Goal: Book appointment/travel/reservation

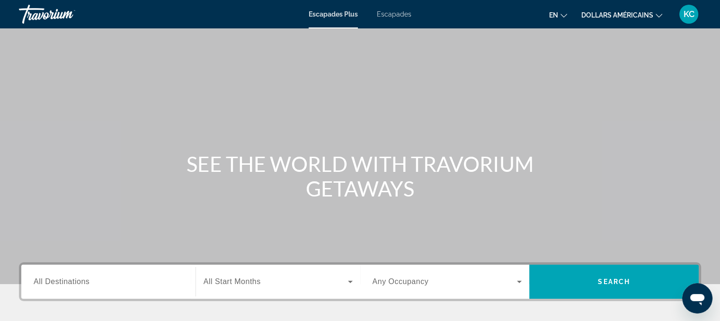
click at [623, 55] on div "Contenu principal" at bounding box center [360, 142] width 720 height 284
click at [564, 16] on icon "Changer de langue" at bounding box center [563, 15] width 7 height 7
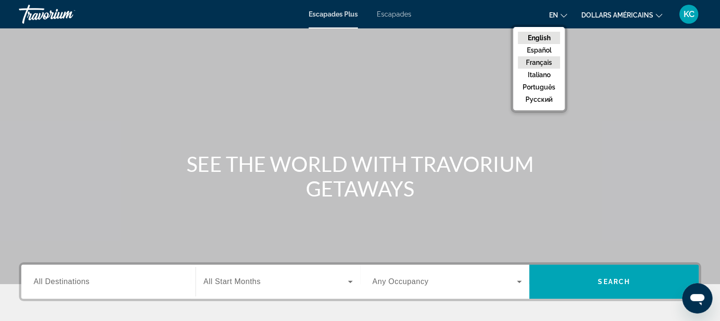
click at [549, 58] on button "Français" at bounding box center [539, 62] width 42 height 12
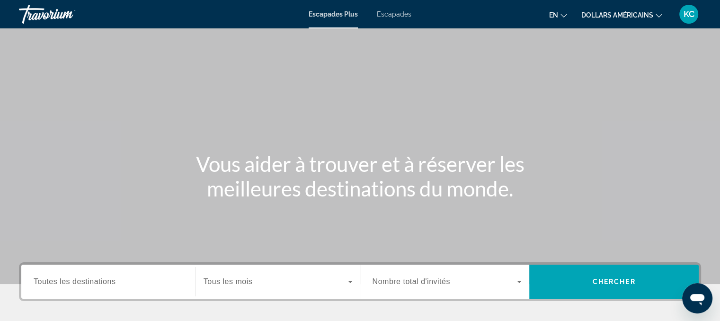
click at [657, 13] on icon "Changer de devise" at bounding box center [658, 15] width 7 height 7
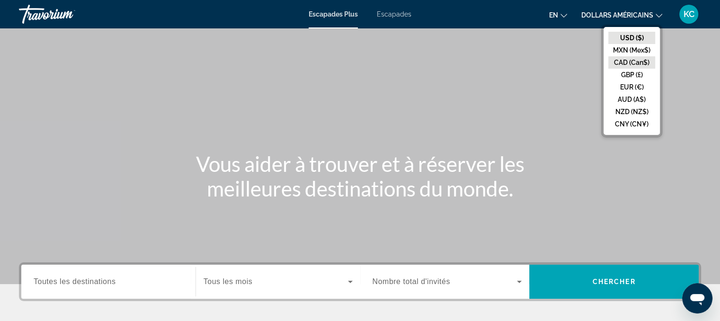
click at [644, 62] on button "CAD (Can$)" at bounding box center [631, 62] width 47 height 12
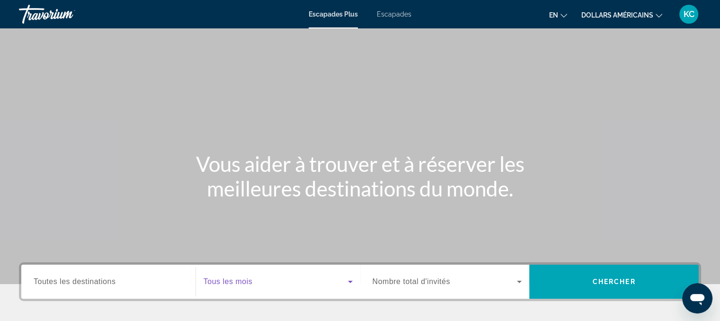
click at [265, 283] on span "Widget de recherche" at bounding box center [275, 281] width 144 height 11
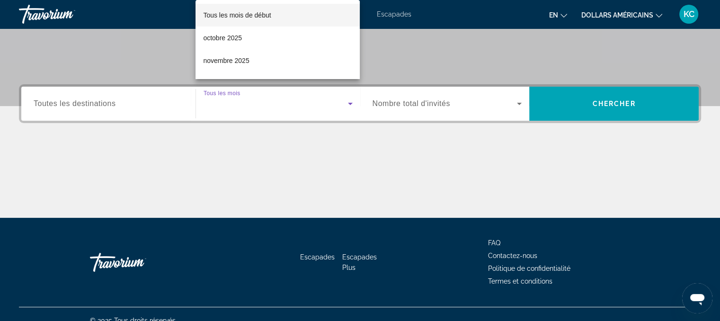
scroll to position [191, 0]
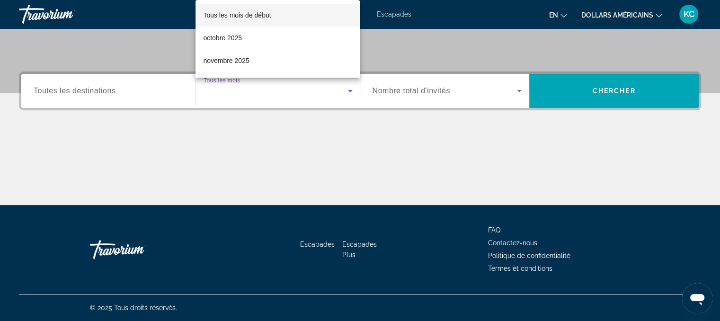
click at [519, 89] on div at bounding box center [360, 160] width 720 height 321
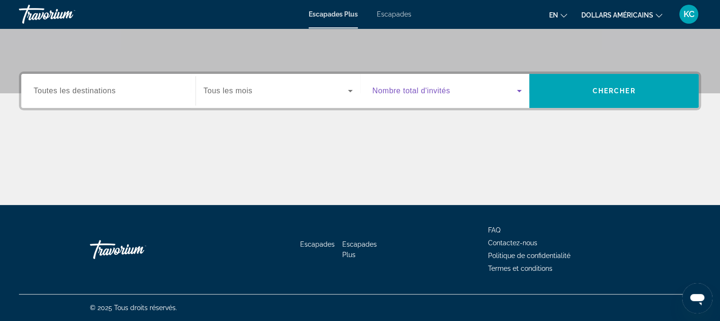
click at [519, 89] on icon "Widget de recherche" at bounding box center [518, 90] width 11 height 11
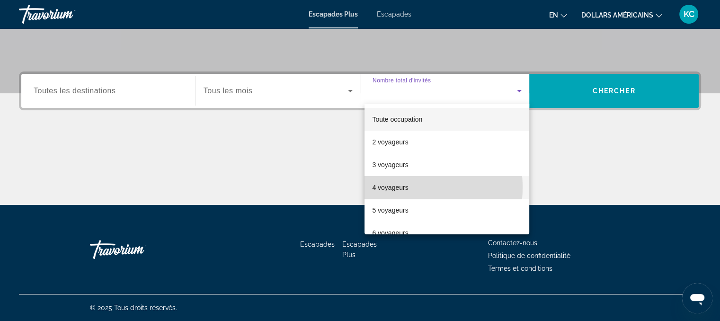
click at [393, 187] on font "4 voyageurs" at bounding box center [390, 188] width 36 height 8
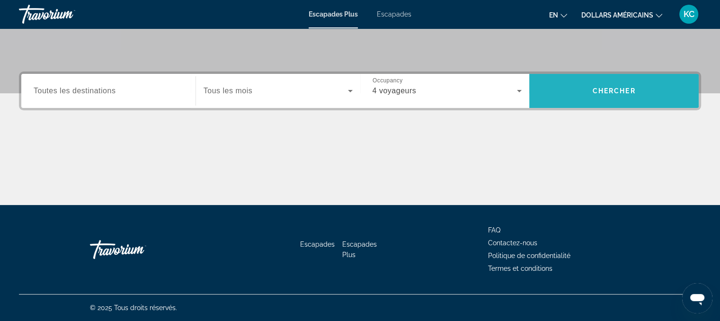
click at [607, 82] on span "Recherche" at bounding box center [613, 90] width 169 height 23
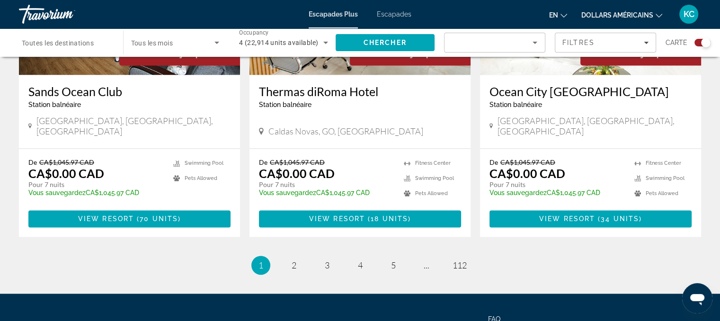
scroll to position [1517, 0]
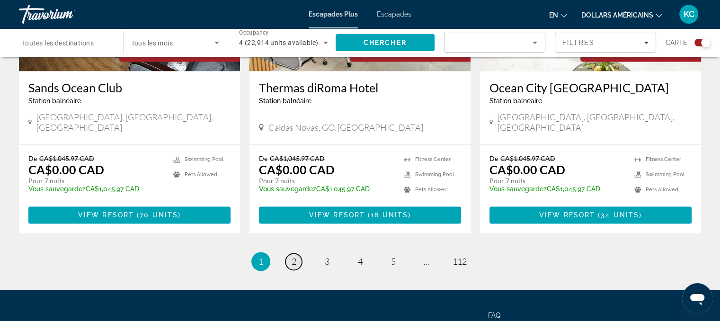
click at [293, 256] on span "2" at bounding box center [293, 261] width 5 height 10
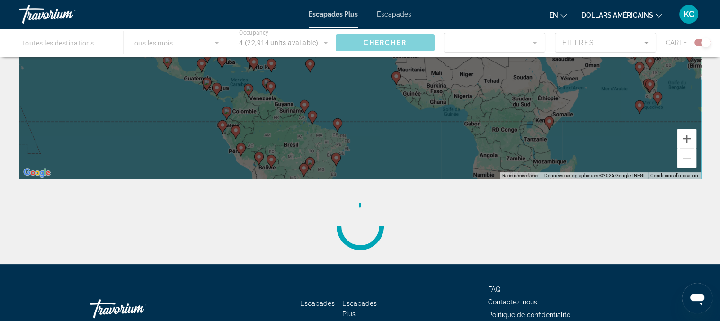
click at [391, 270] on div "Escapades Escapades Plus FAQ Contactez-nous Politique de confidentialité Termes…" at bounding box center [360, 308] width 682 height 89
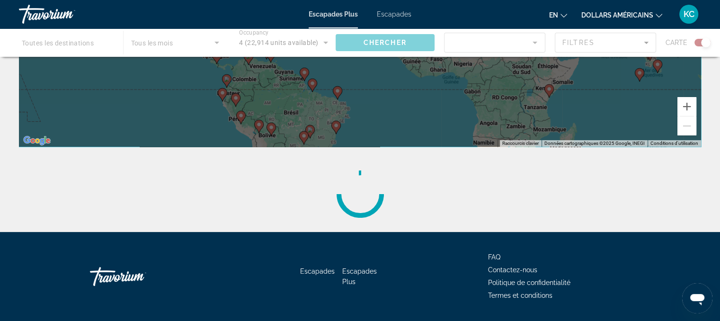
scroll to position [230, 0]
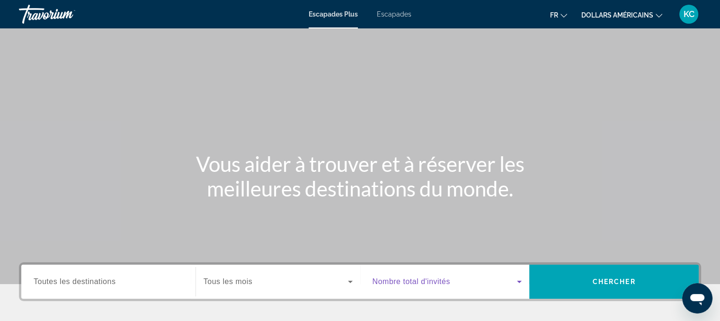
click at [519, 276] on icon "Widget de recherche" at bounding box center [518, 281] width 11 height 11
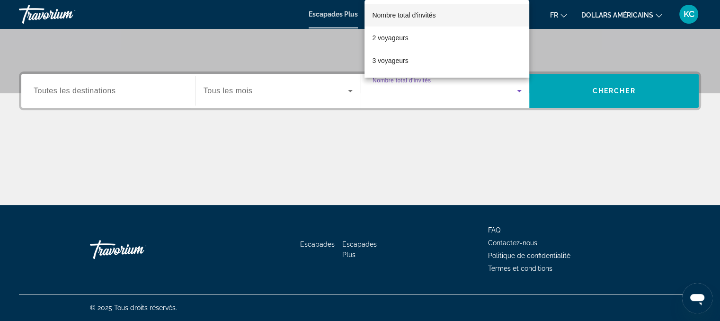
scroll to position [19, 0]
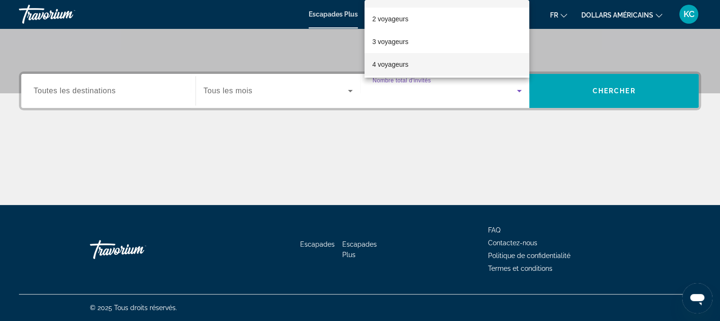
click at [416, 63] on mat-option "4 voyageurs" at bounding box center [446, 64] width 165 height 23
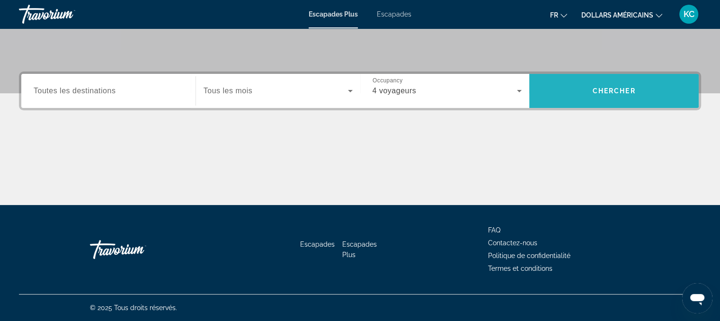
click at [625, 91] on span "Chercher" at bounding box center [613, 91] width 43 height 8
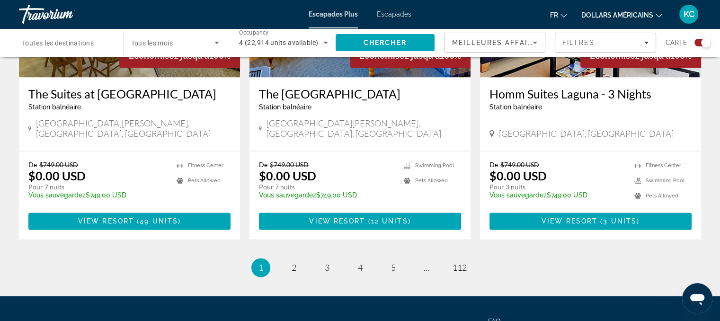
scroll to position [1511, 0]
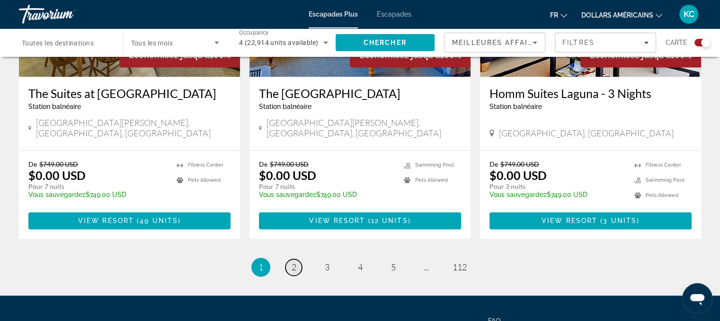
click at [295, 262] on span "2" at bounding box center [293, 267] width 5 height 10
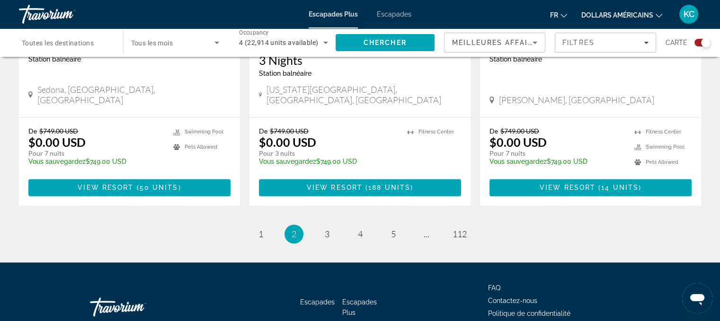
scroll to position [1531, 0]
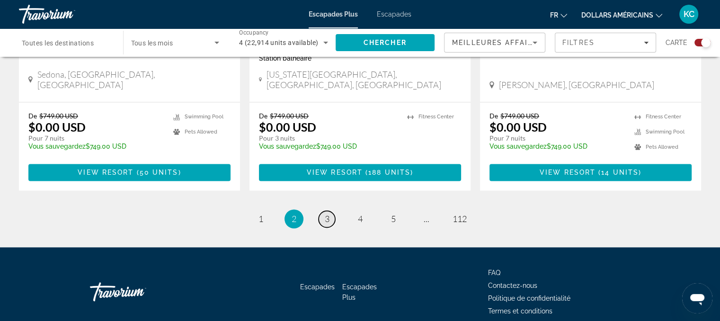
click at [327, 213] on span "3" at bounding box center [327, 218] width 5 height 10
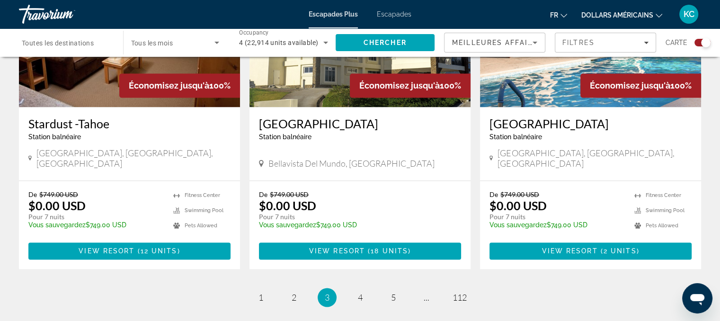
scroll to position [1453, 0]
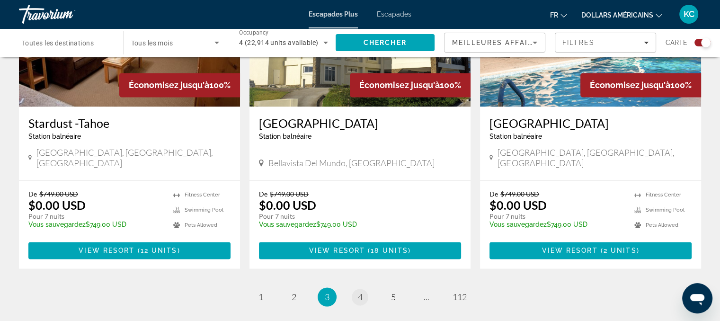
click at [358, 291] on span "4" at bounding box center [360, 296] width 5 height 10
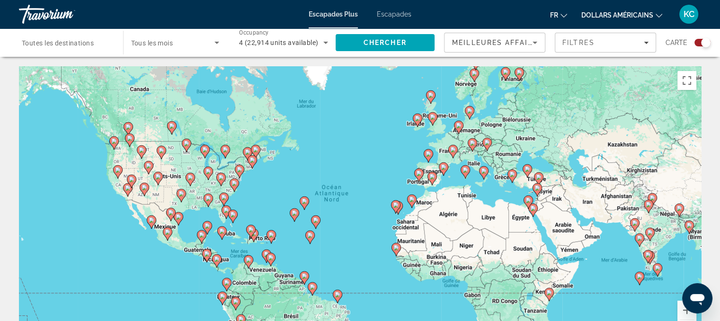
click at [452, 151] on div "Pour activer le glissement avec le clavier, appuyez sur Alt+Entrée. Une fois ce…" at bounding box center [360, 208] width 682 height 284
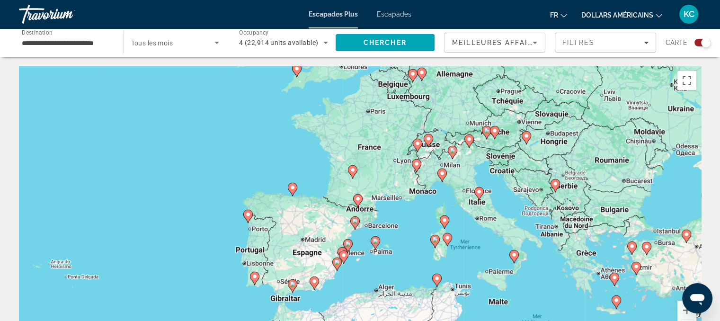
type input "**********"
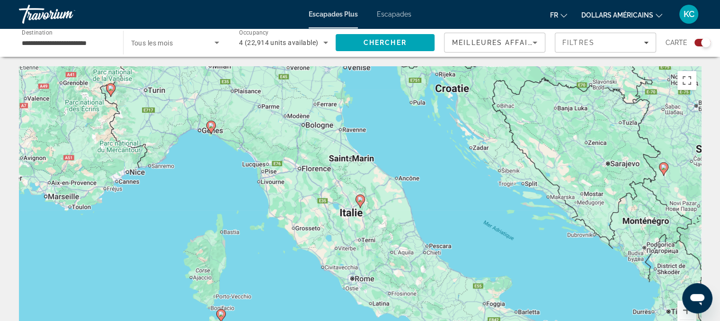
click at [360, 199] on div "Pour activer le glissement avec le clavier, appuyez sur Alt+Entrée. Une fois ce…" at bounding box center [360, 208] width 682 height 284
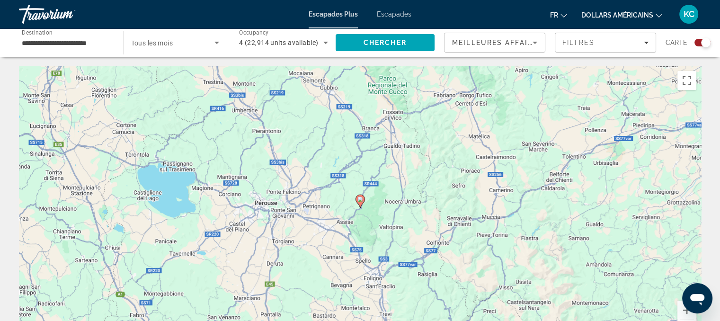
click at [360, 199] on image "Contenu principal" at bounding box center [360, 199] width 6 height 6
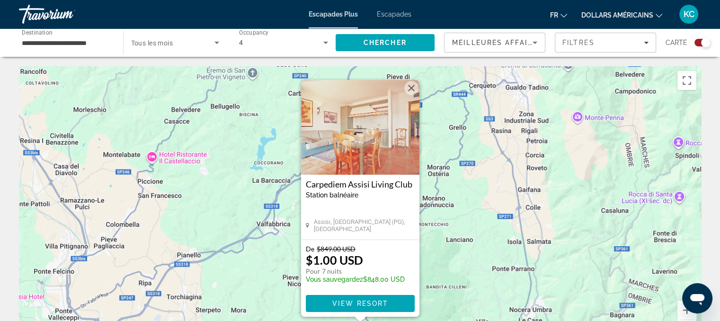
click at [447, 243] on div "Pour naviguer, appuyez sur les touches fléchées. Pour activer le glissement ave…" at bounding box center [360, 208] width 682 height 284
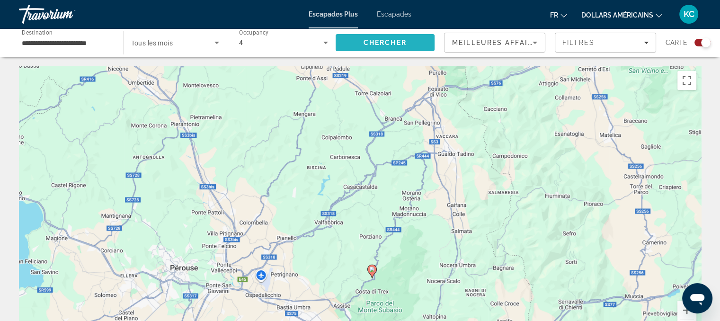
click at [383, 43] on span "Chercher" at bounding box center [384, 43] width 43 height 8
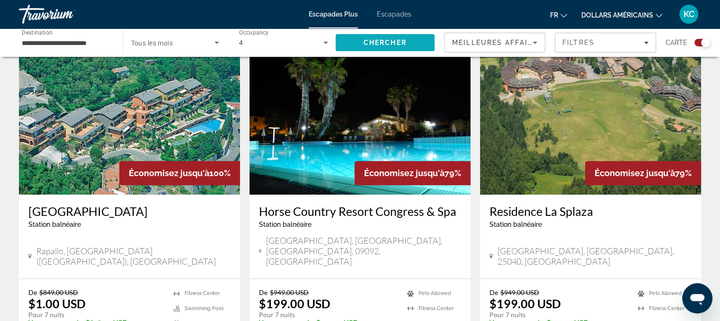
scroll to position [1007, 0]
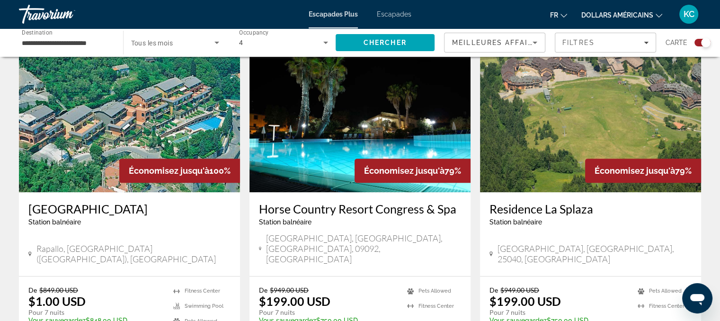
click at [659, 18] on button "dollars américains USD ($) MXN (Mex$) CAD (Can$) GBP (£) EUR (€) AUD (A$) NZD (…" at bounding box center [621, 15] width 81 height 14
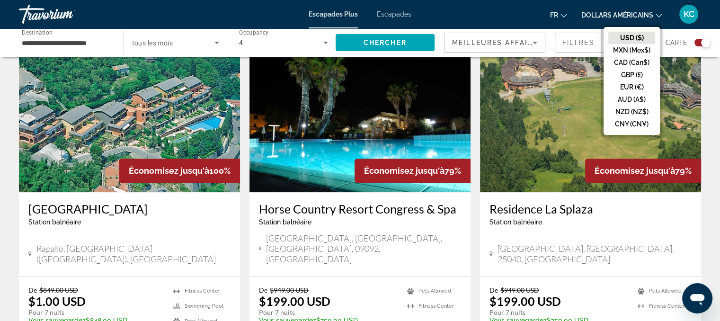
click at [641, 63] on button "CAD (Can$)" at bounding box center [631, 62] width 47 height 12
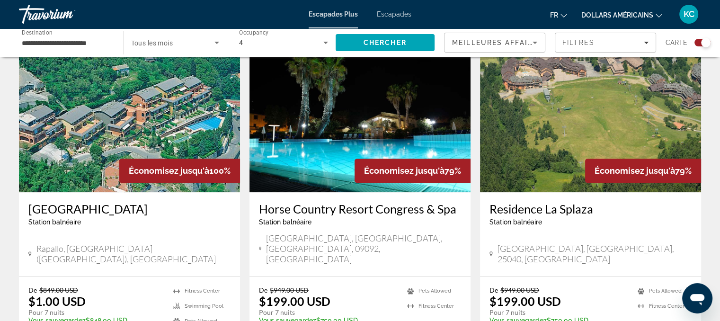
click at [656, 18] on button "dollars américains USD ($) MXN (Mex$) CAD (Can$) GBP (£) EUR (€) AUD (A$) NZD (…" at bounding box center [621, 15] width 81 height 14
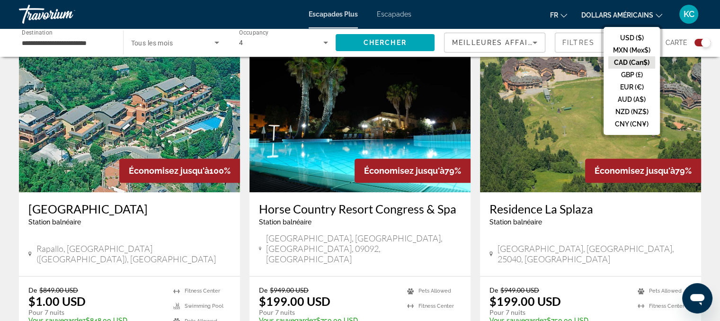
click at [643, 68] on button "CAD (Can$)" at bounding box center [631, 62] width 47 height 12
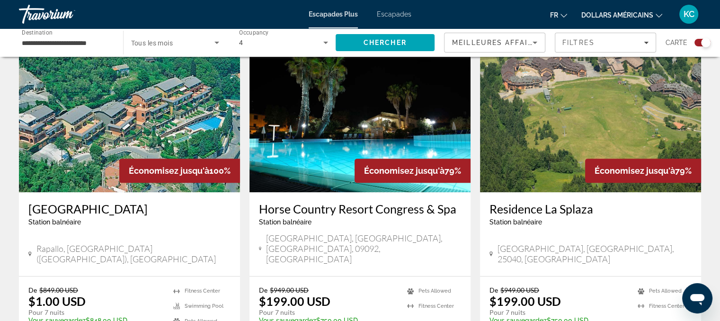
click at [658, 17] on icon "Changer de devise" at bounding box center [658, 15] width 7 height 7
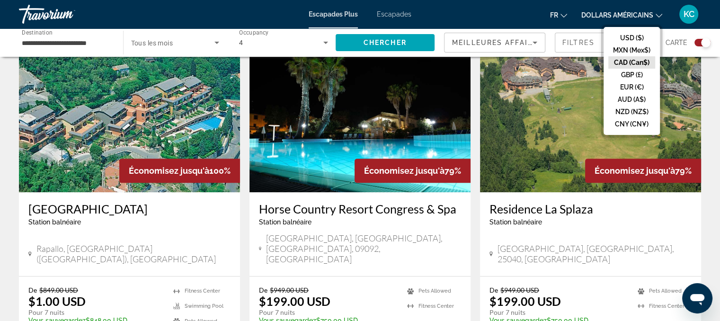
click at [643, 66] on button "CAD (Can$)" at bounding box center [631, 62] width 47 height 12
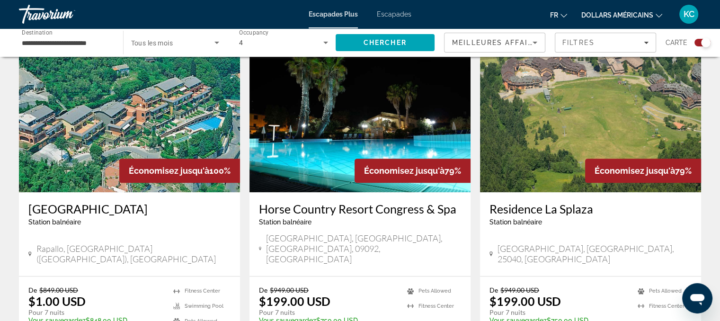
click at [658, 15] on icon "Changer de devise" at bounding box center [658, 15] width 7 height 7
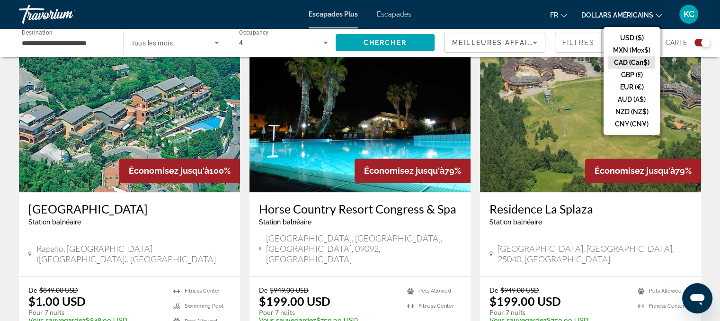
click at [637, 92] on button "EUR (€)" at bounding box center [631, 87] width 47 height 12
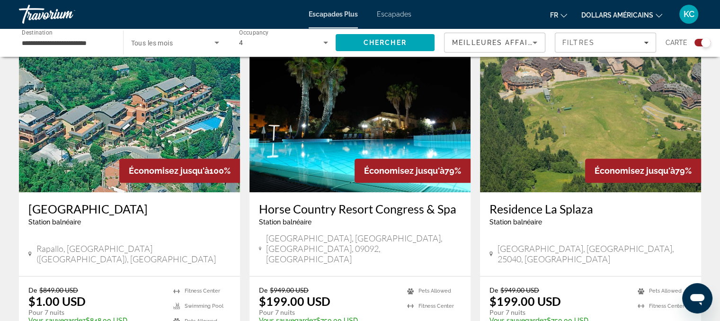
click at [658, 18] on button "dollars américains USD ($) MXN (Mex$) CAD (Can$) GBP (£) EUR (€) AUD (A$) NZD (…" at bounding box center [621, 15] width 81 height 14
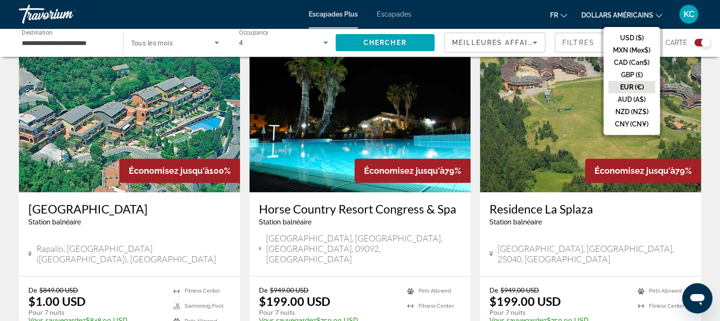
click at [641, 63] on button "CAD (Can$)" at bounding box center [631, 62] width 47 height 12
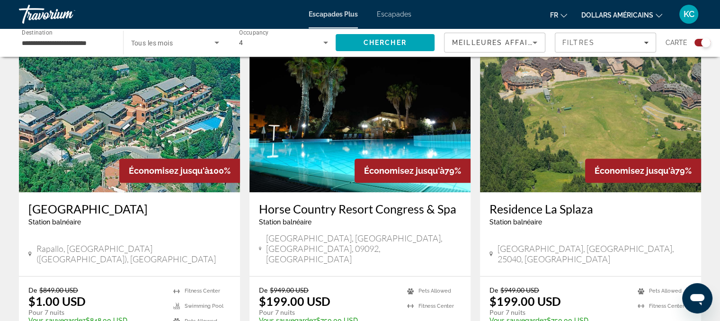
click at [657, 16] on icon "Changer de devise" at bounding box center [658, 15] width 7 height 7
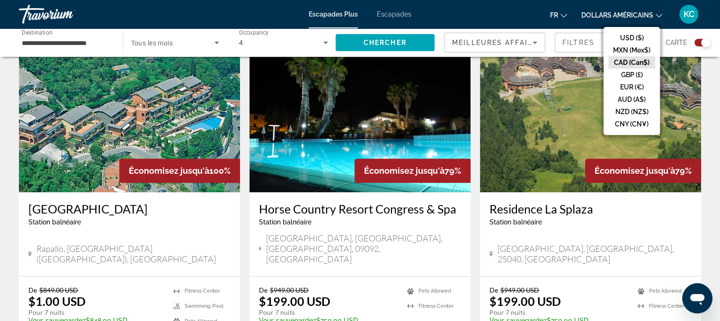
click at [625, 61] on button "CAD (Can$)" at bounding box center [631, 62] width 47 height 12
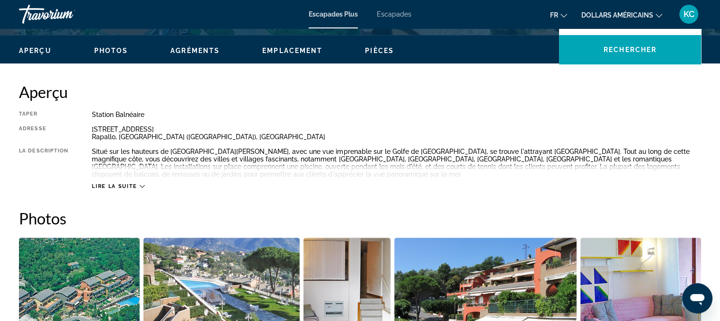
scroll to position [279, 0]
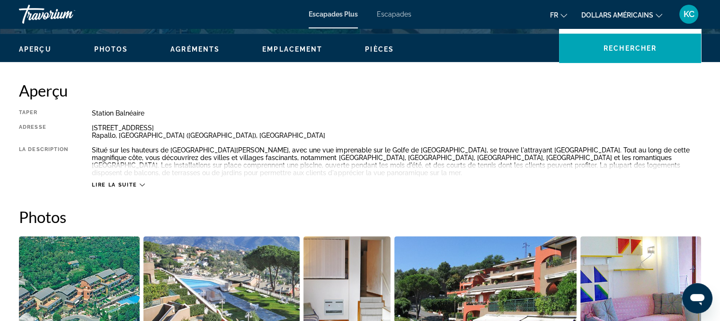
click at [142, 184] on icon "Contenu principal" at bounding box center [142, 184] width 5 height 5
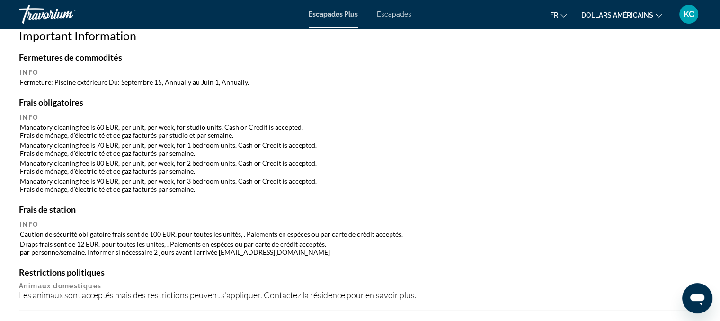
scroll to position [954, 0]
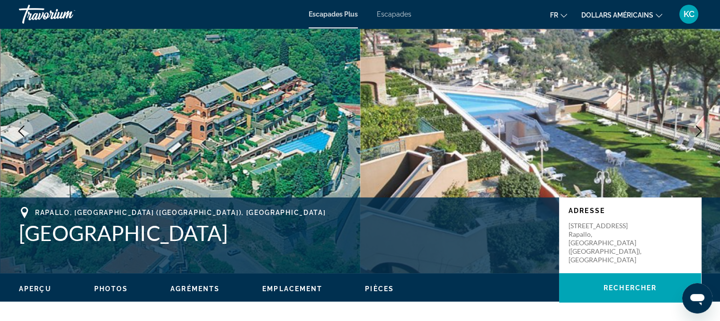
scroll to position [0, 0]
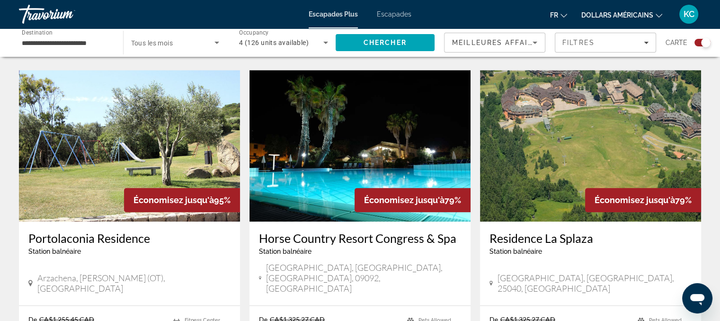
scroll to position [997, 0]
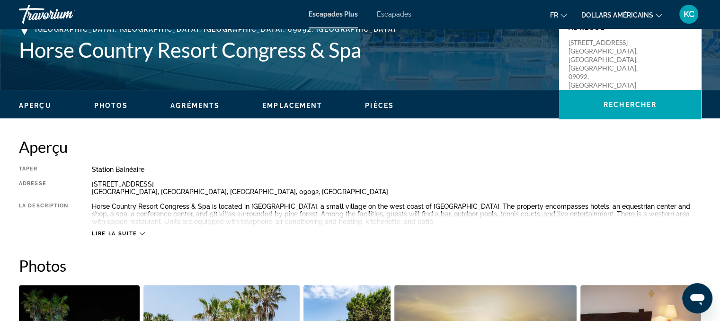
scroll to position [224, 0]
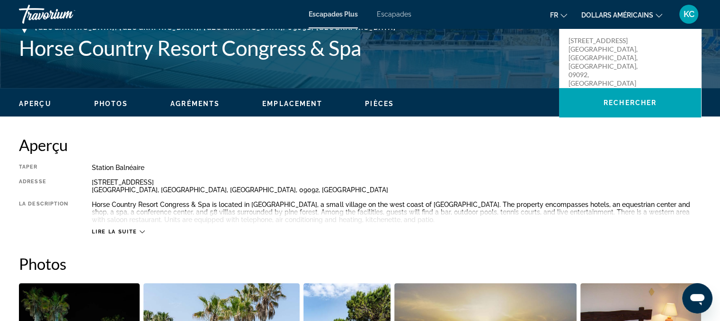
click at [142, 233] on icon "Contenu principal" at bounding box center [142, 231] width 5 height 3
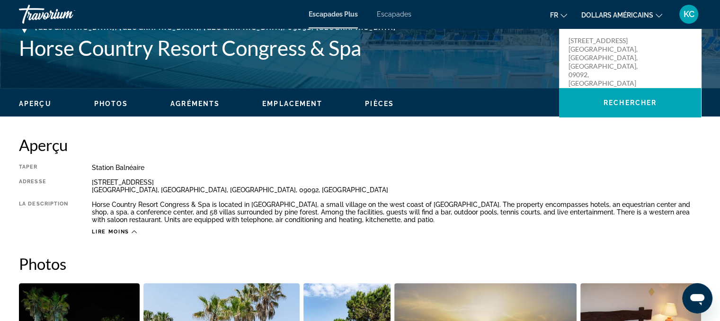
click at [553, 12] on font "fr" at bounding box center [554, 15] width 8 height 8
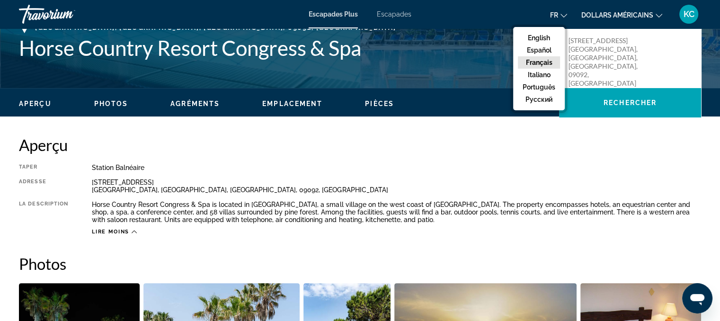
click at [547, 60] on button "Français" at bounding box center [539, 62] width 42 height 12
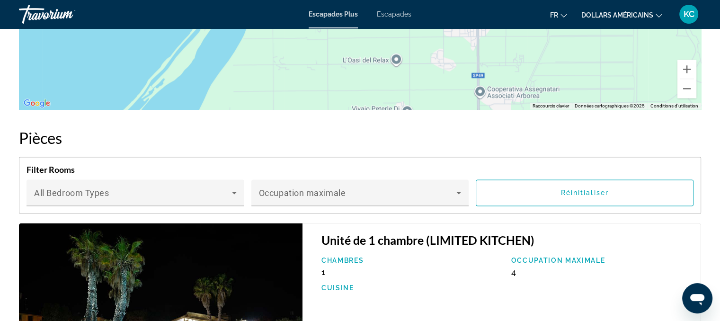
scroll to position [1436, 0]
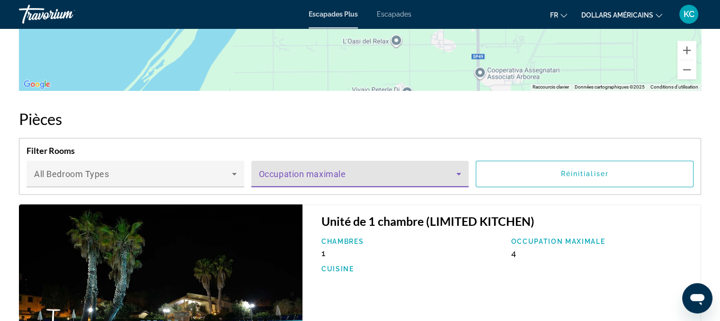
click at [459, 168] on icon "Contenu principal" at bounding box center [458, 173] width 11 height 11
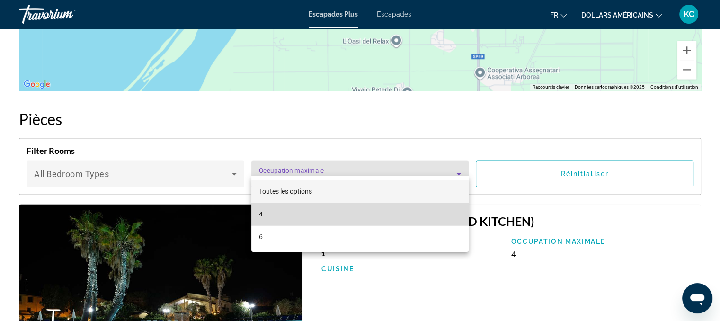
click at [260, 211] on font "4" at bounding box center [261, 214] width 4 height 8
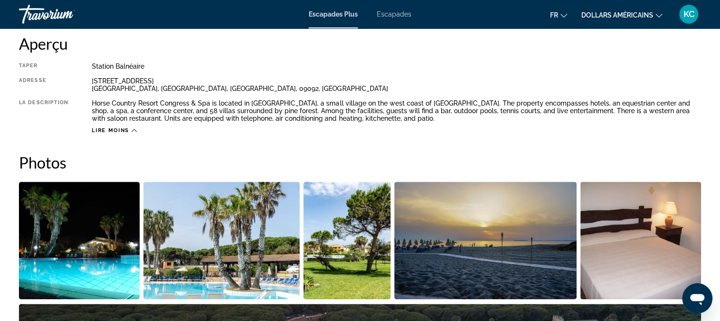
scroll to position [313, 0]
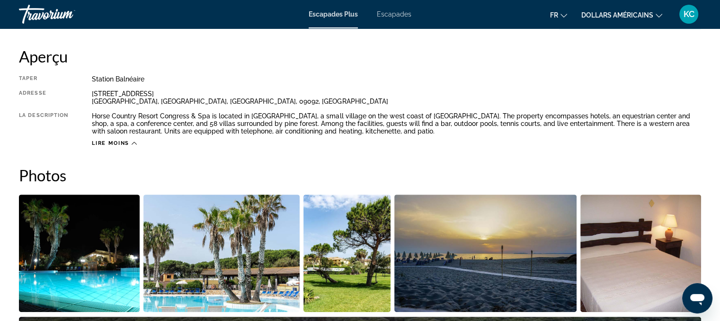
click at [653, 248] on img "Open full-screen image slider" at bounding box center [640, 252] width 121 height 117
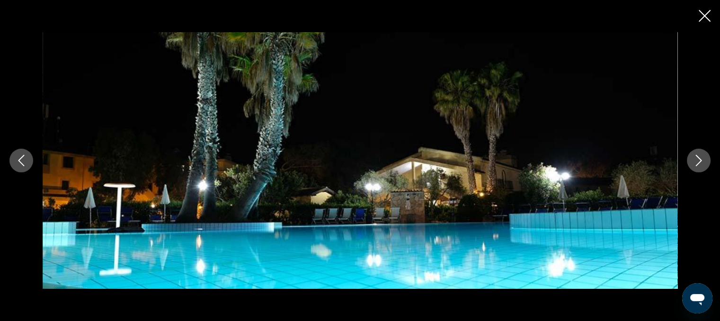
click at [690, 159] on button "Next image" at bounding box center [699, 161] width 24 height 24
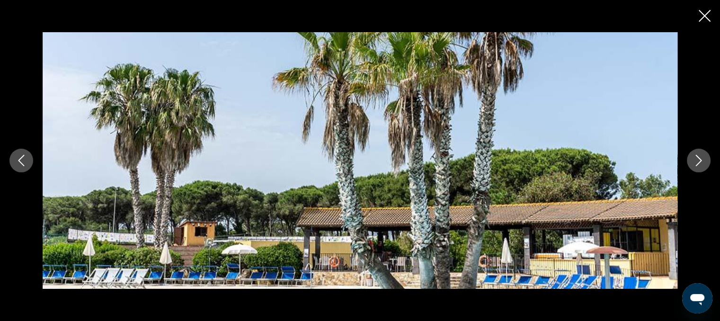
click at [690, 159] on button "Next image" at bounding box center [699, 161] width 24 height 24
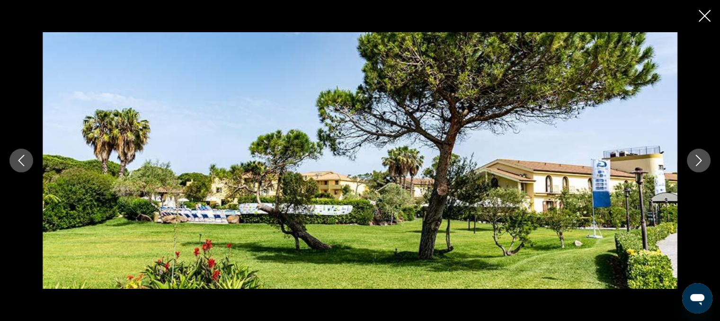
click at [705, 19] on icon "Close slideshow" at bounding box center [704, 16] width 12 height 12
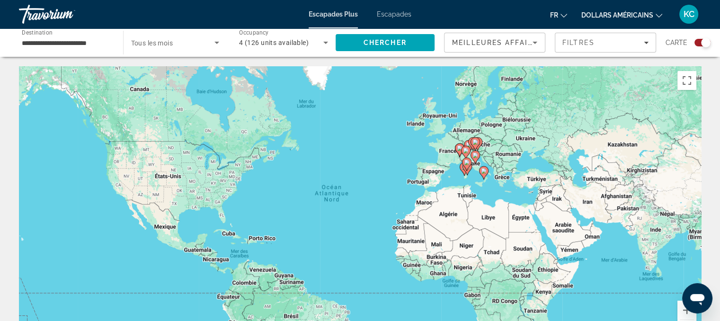
click at [452, 152] on div "Pour activer le glissement avec le clavier, appuyez sur Alt+Entrée. Une fois ce…" at bounding box center [360, 208] width 682 height 284
click at [456, 145] on icon "Contenu principal" at bounding box center [459, 150] width 9 height 12
type input "**********"
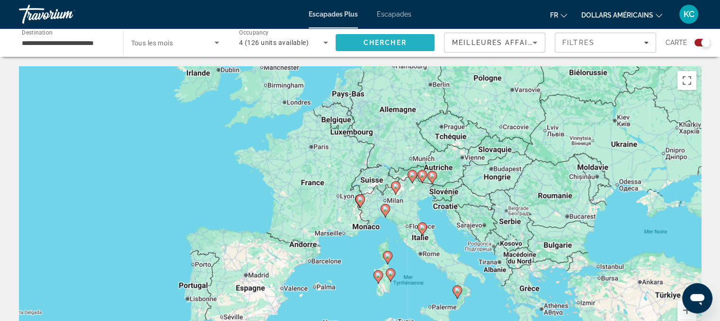
click at [382, 41] on span "Chercher" at bounding box center [384, 43] width 43 height 8
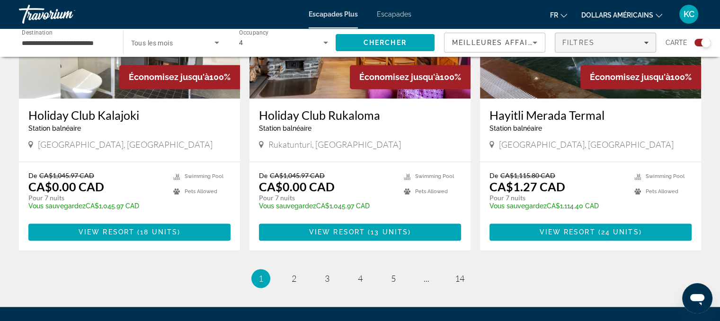
scroll to position [1412, 0]
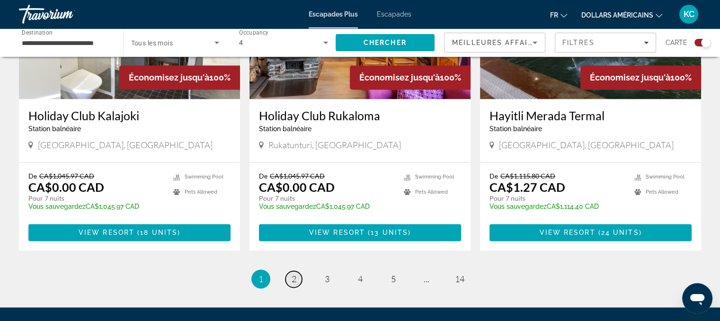
click at [293, 274] on span "2" at bounding box center [293, 279] width 5 height 10
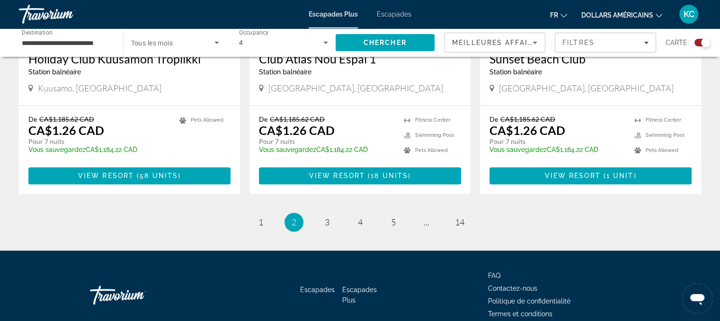
scroll to position [1491, 0]
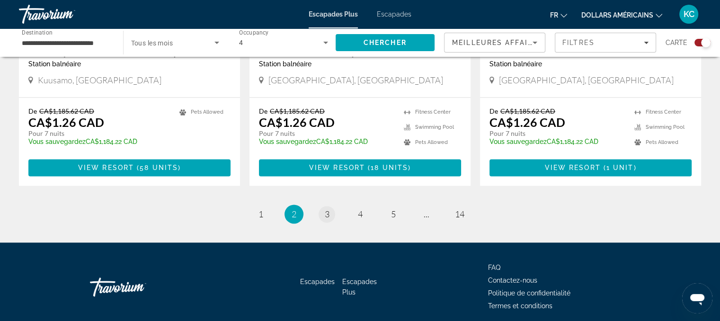
click at [325, 209] on span "3" at bounding box center [327, 214] width 5 height 10
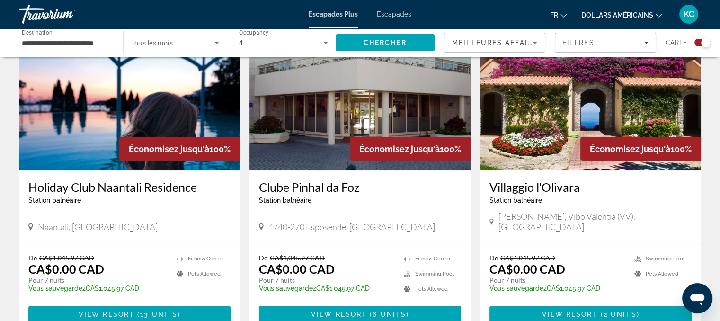
scroll to position [364, 0]
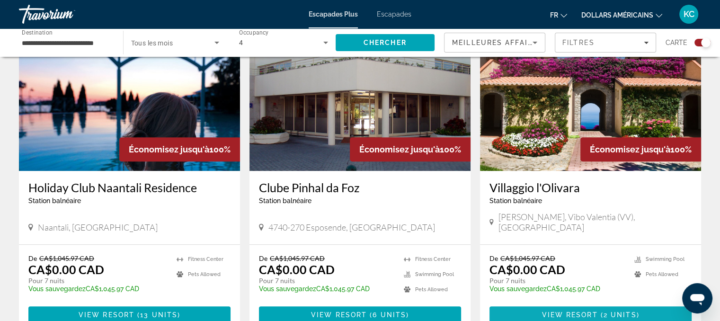
click at [609, 311] on span "2 units" at bounding box center [619, 315] width 33 height 8
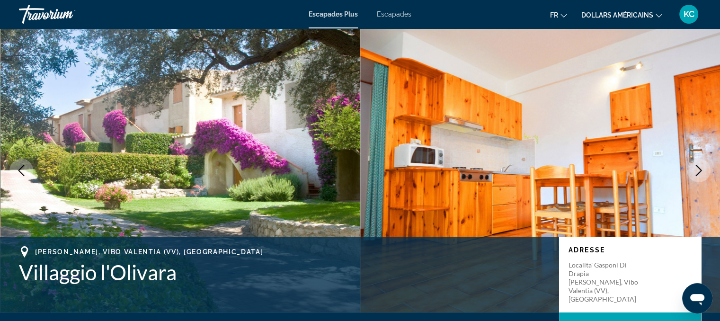
click at [699, 168] on icon "Next image" at bounding box center [698, 170] width 11 height 11
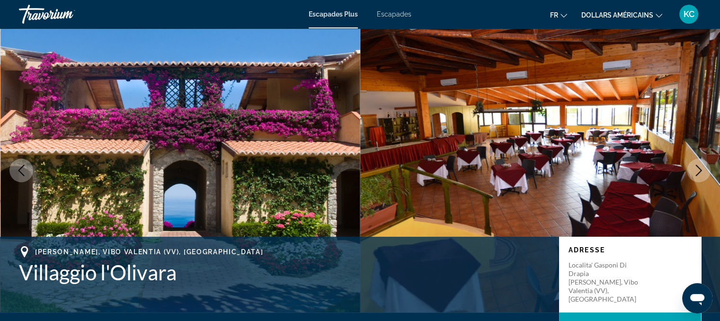
click at [699, 168] on icon "Next image" at bounding box center [698, 170] width 11 height 11
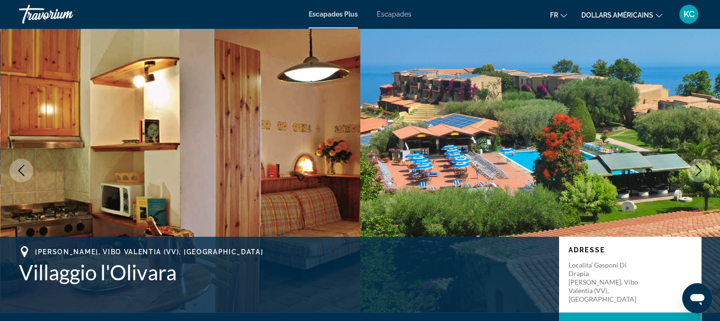
click at [699, 168] on icon "Next image" at bounding box center [698, 170] width 11 height 11
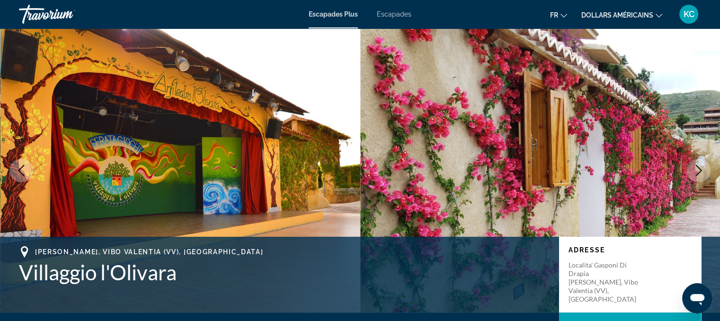
click at [699, 168] on icon "Next image" at bounding box center [698, 170] width 11 height 11
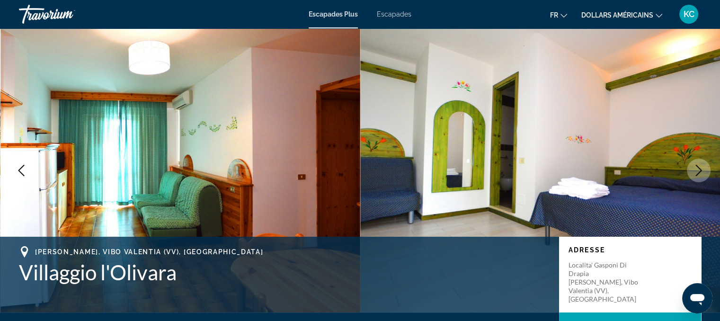
click at [699, 168] on icon "Next image" at bounding box center [698, 170] width 11 height 11
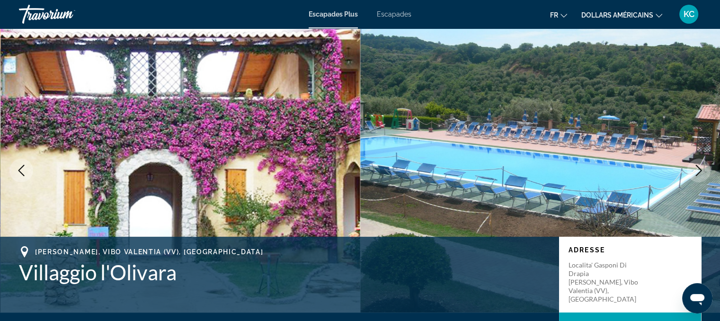
click at [699, 168] on icon "Next image" at bounding box center [698, 170] width 11 height 11
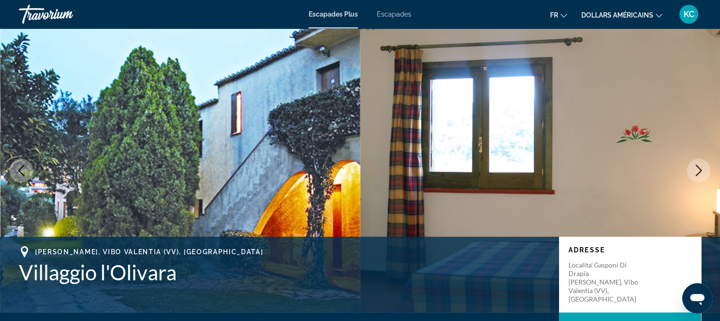
click at [699, 168] on icon "Next image" at bounding box center [698, 170] width 11 height 11
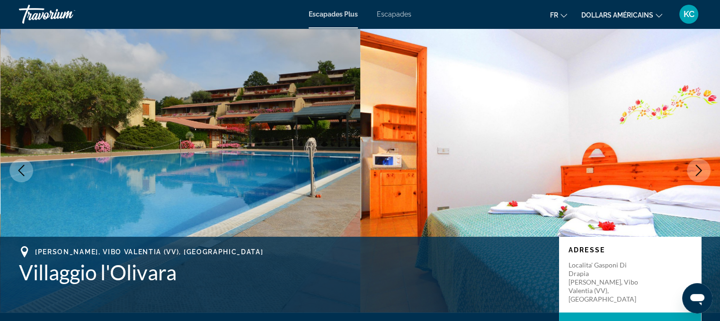
click at [699, 168] on icon "Next image" at bounding box center [698, 170] width 11 height 11
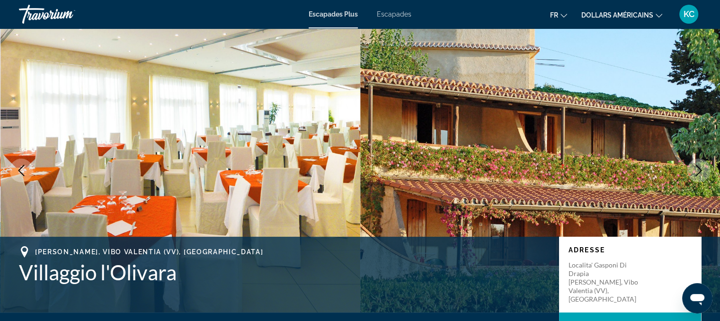
click at [699, 168] on icon "Next image" at bounding box center [698, 170] width 11 height 11
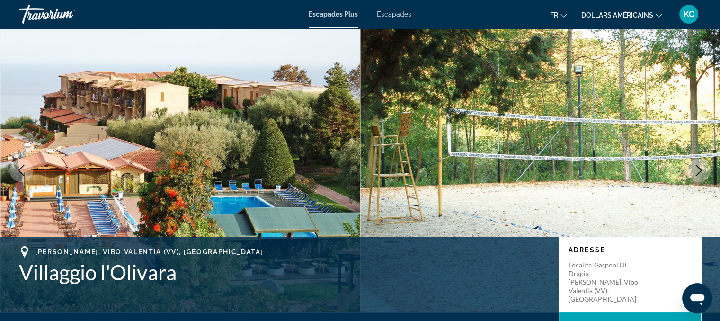
click at [699, 168] on icon "Next image" at bounding box center [698, 170] width 11 height 11
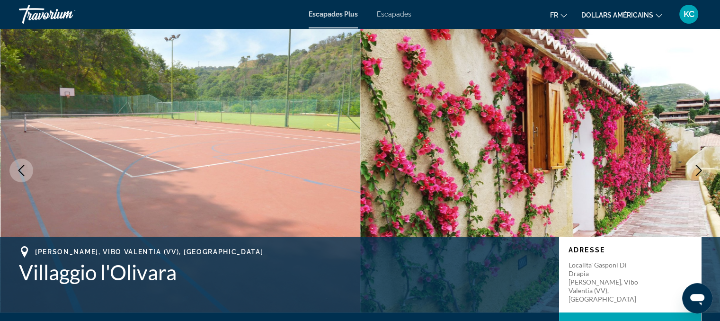
click at [699, 168] on icon "Next image" at bounding box center [698, 170] width 11 height 11
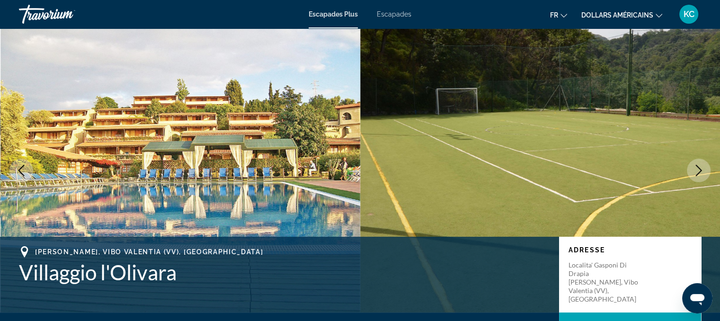
click at [699, 168] on icon "Next image" at bounding box center [698, 170] width 11 height 11
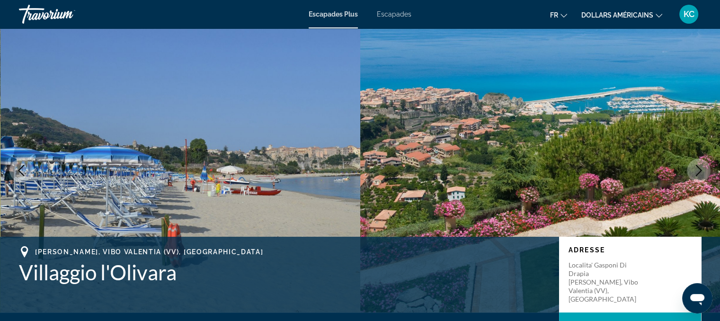
click at [699, 168] on icon "Next image" at bounding box center [698, 170] width 11 height 11
